Goal: Check status

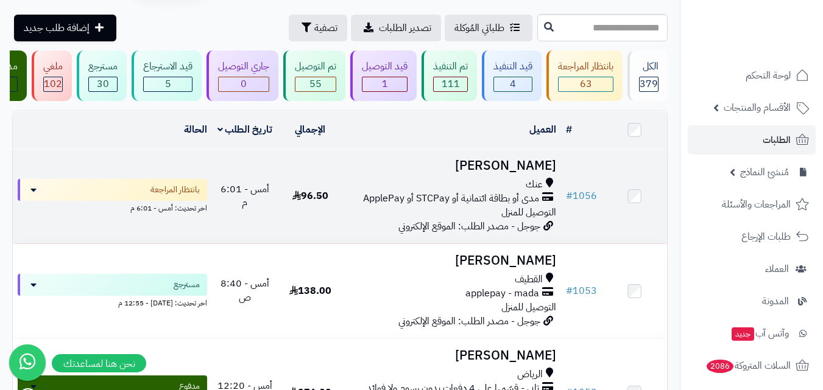
scroll to position [61, 0]
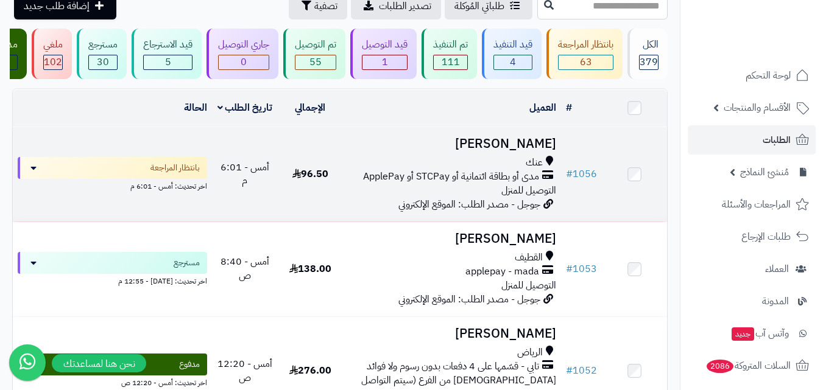
click at [425, 194] on div "عنك مدى أو بطاقة ائتمانية أو STCPay أو ApplePay التوصيل للمنزل" at bounding box center [452, 177] width 208 height 42
